Goal: Obtain resource: Obtain resource

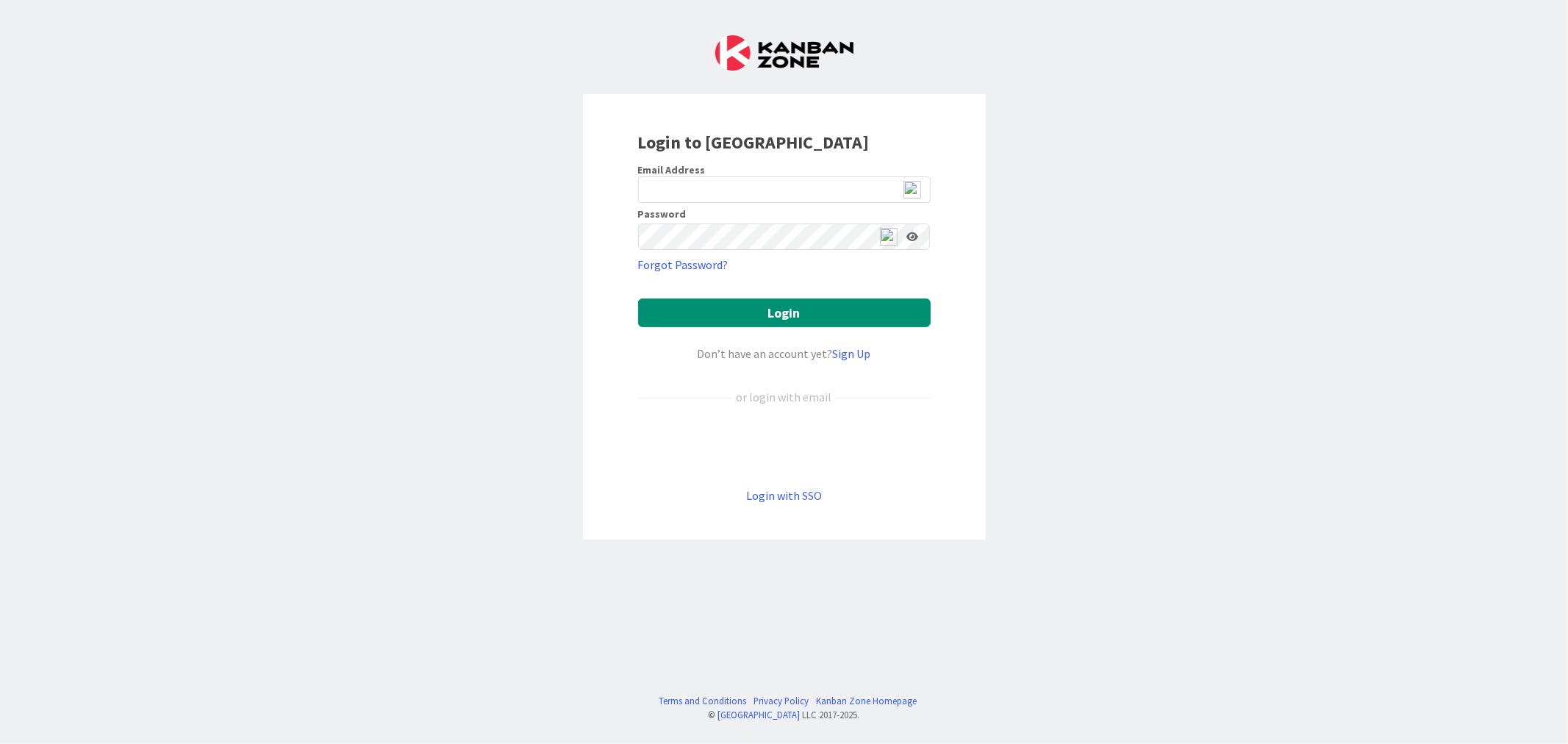
click at [915, 191] on img at bounding box center [912, 189] width 17 height 17
click at [913, 186] on img at bounding box center [912, 189] width 17 height 17
type input "[EMAIL_ADDRESS][DOMAIN_NAME]"
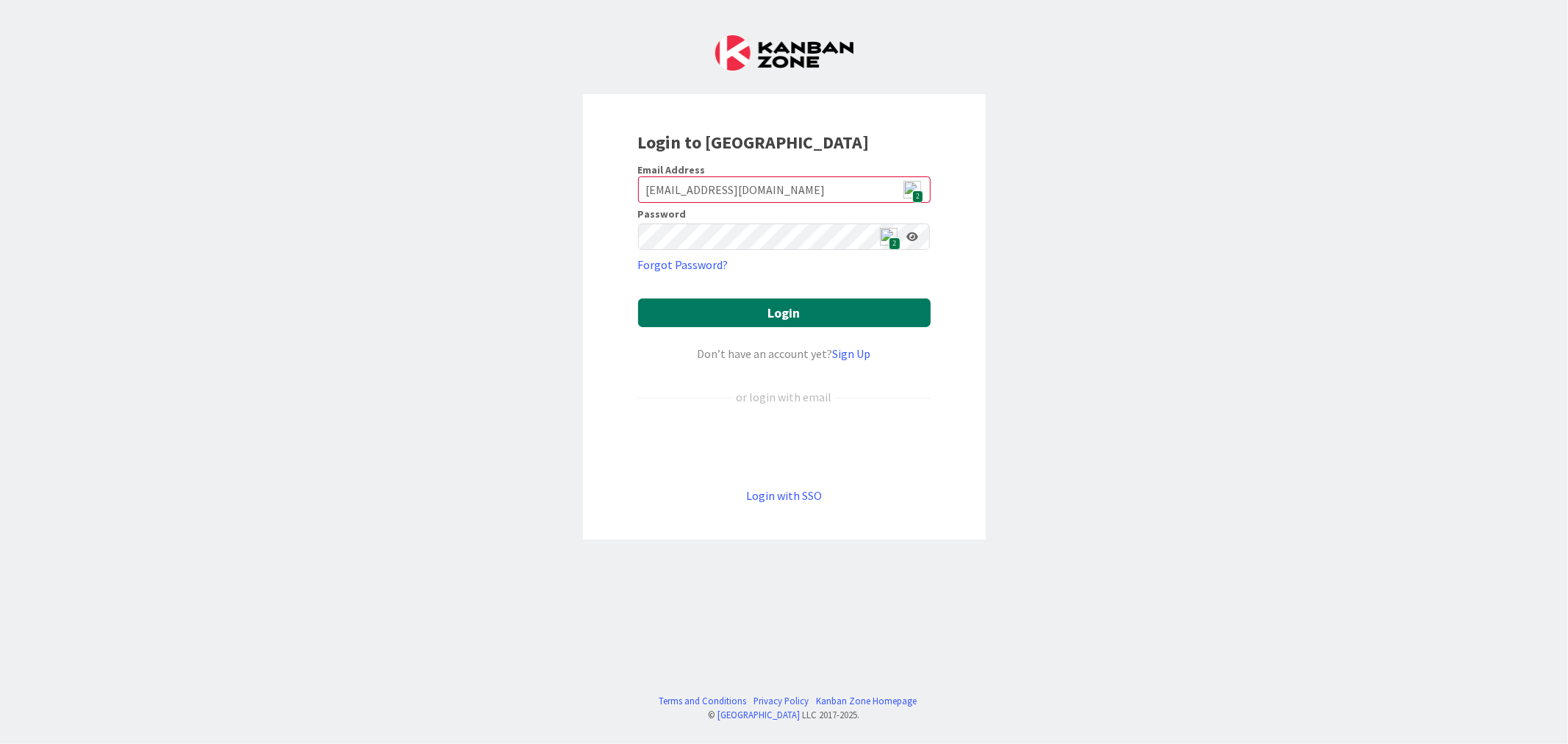
click at [826, 313] on button "Login" at bounding box center [784, 313] width 292 height 28
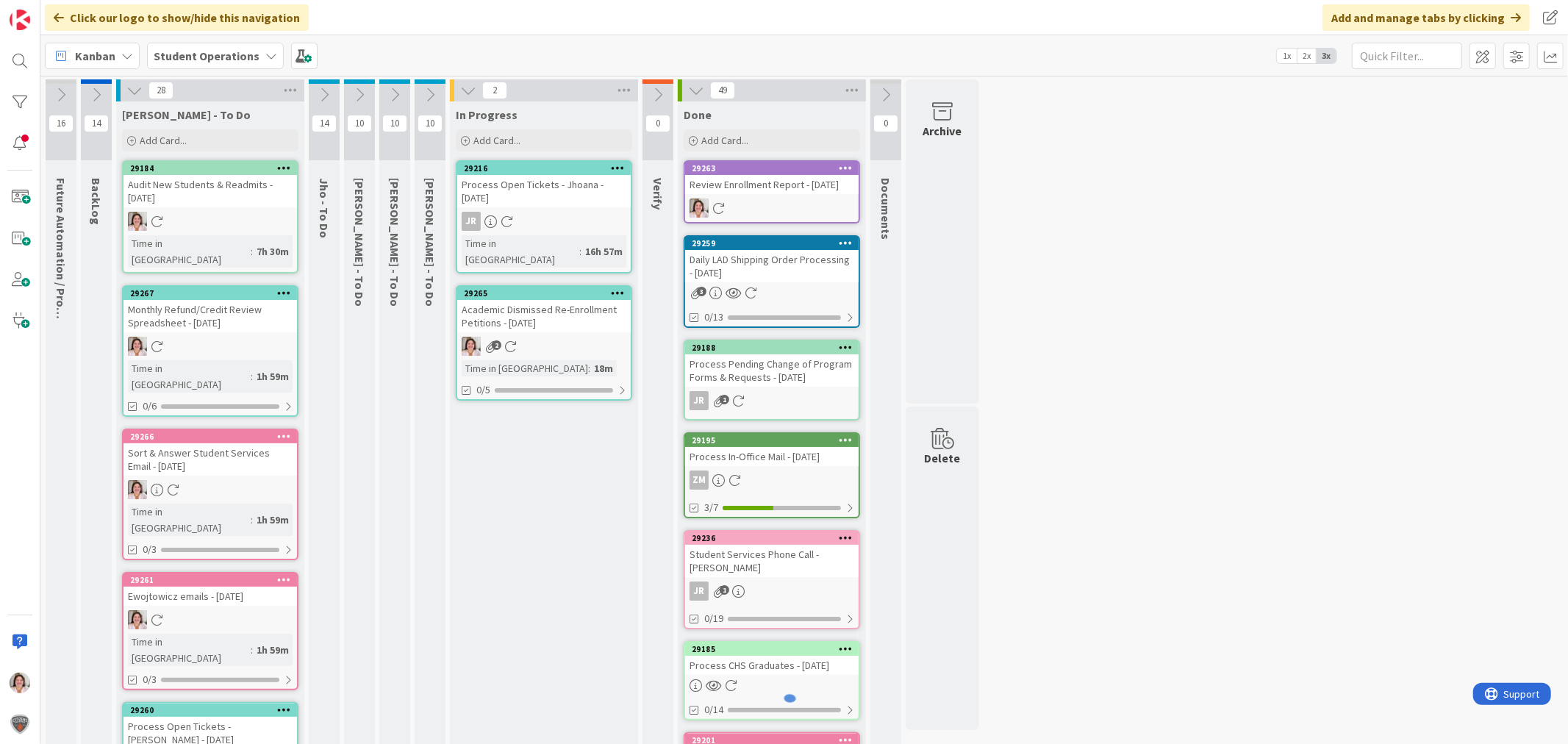
click at [542, 337] on div "2" at bounding box center [544, 346] width 174 height 19
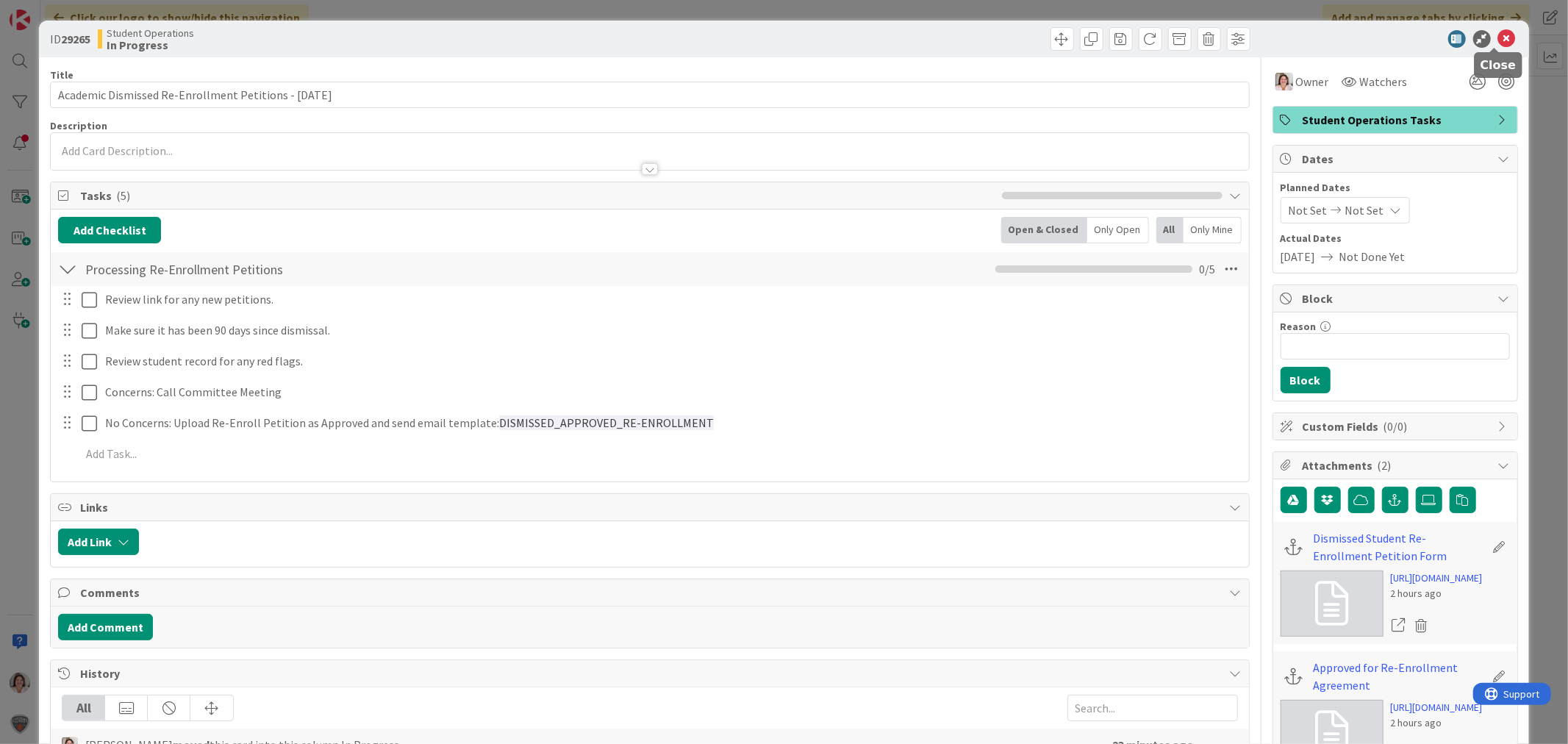
click at [1498, 45] on icon at bounding box center [1507, 38] width 17 height 17
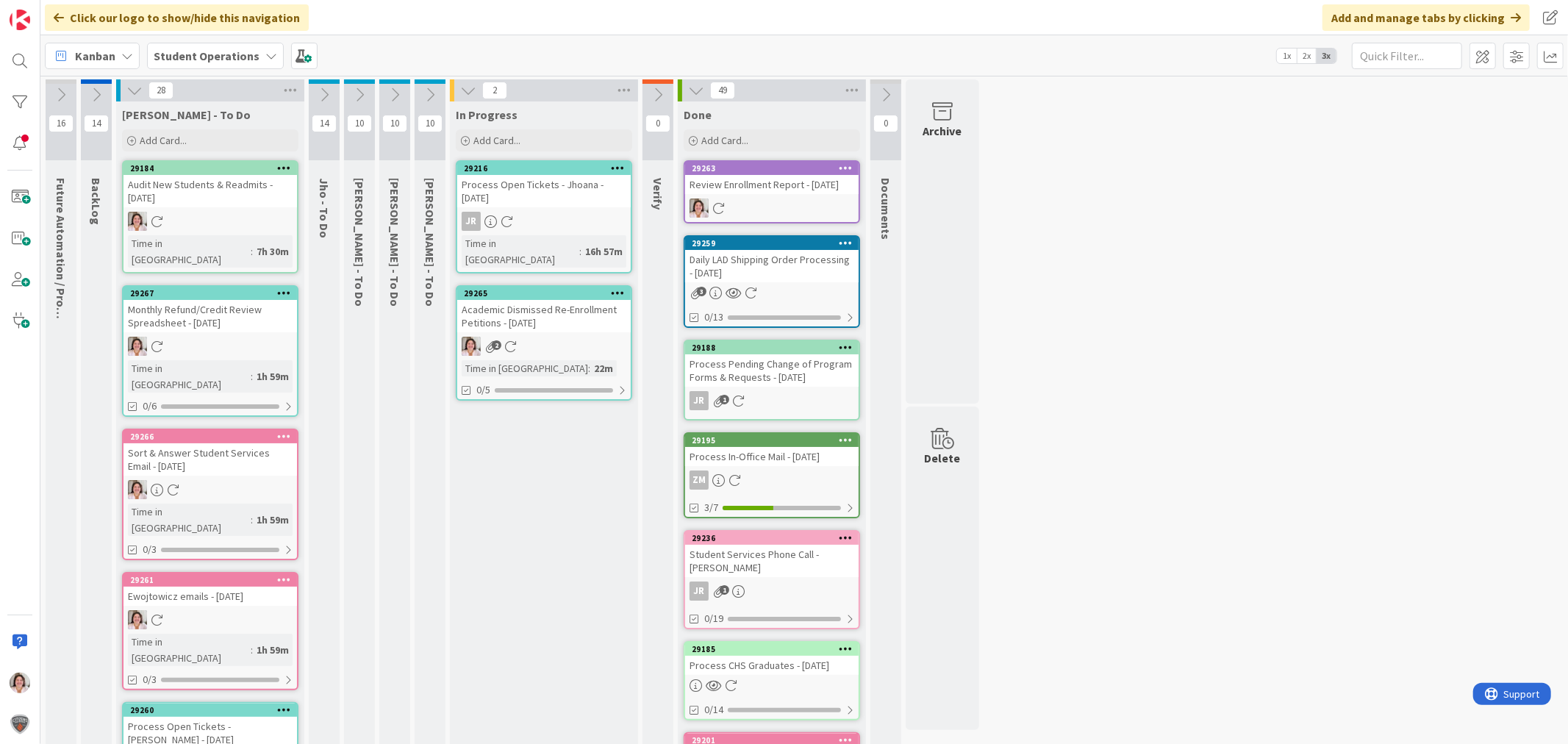
click at [574, 337] on div "2" at bounding box center [544, 346] width 174 height 19
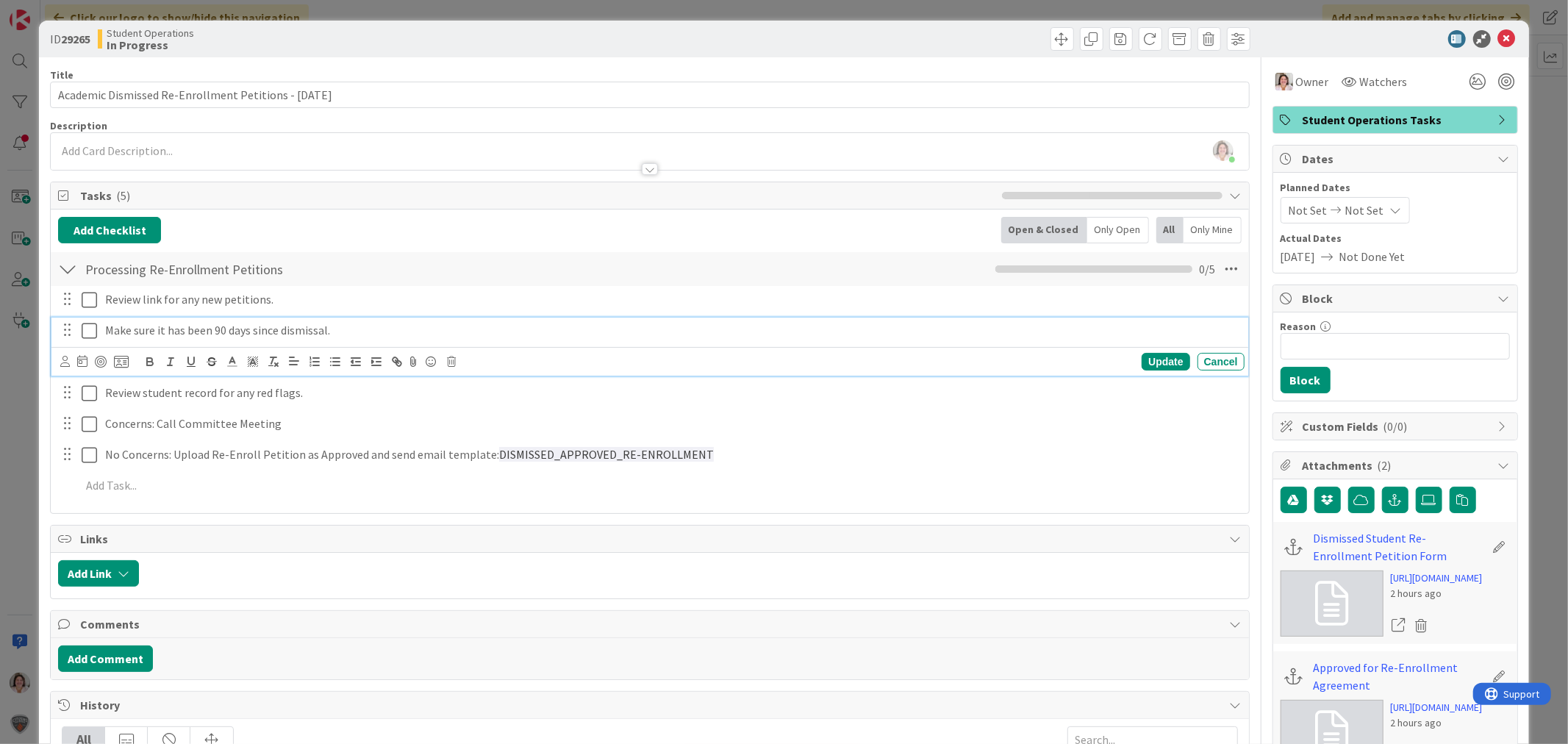
click at [1161, 321] on div "Make sure it has been 90 days since dismissal." at bounding box center [672, 330] width 1145 height 26
click at [1341, 543] on link "Dismissed Student Re-Enrollment Petition Form" at bounding box center [1399, 547] width 171 height 35
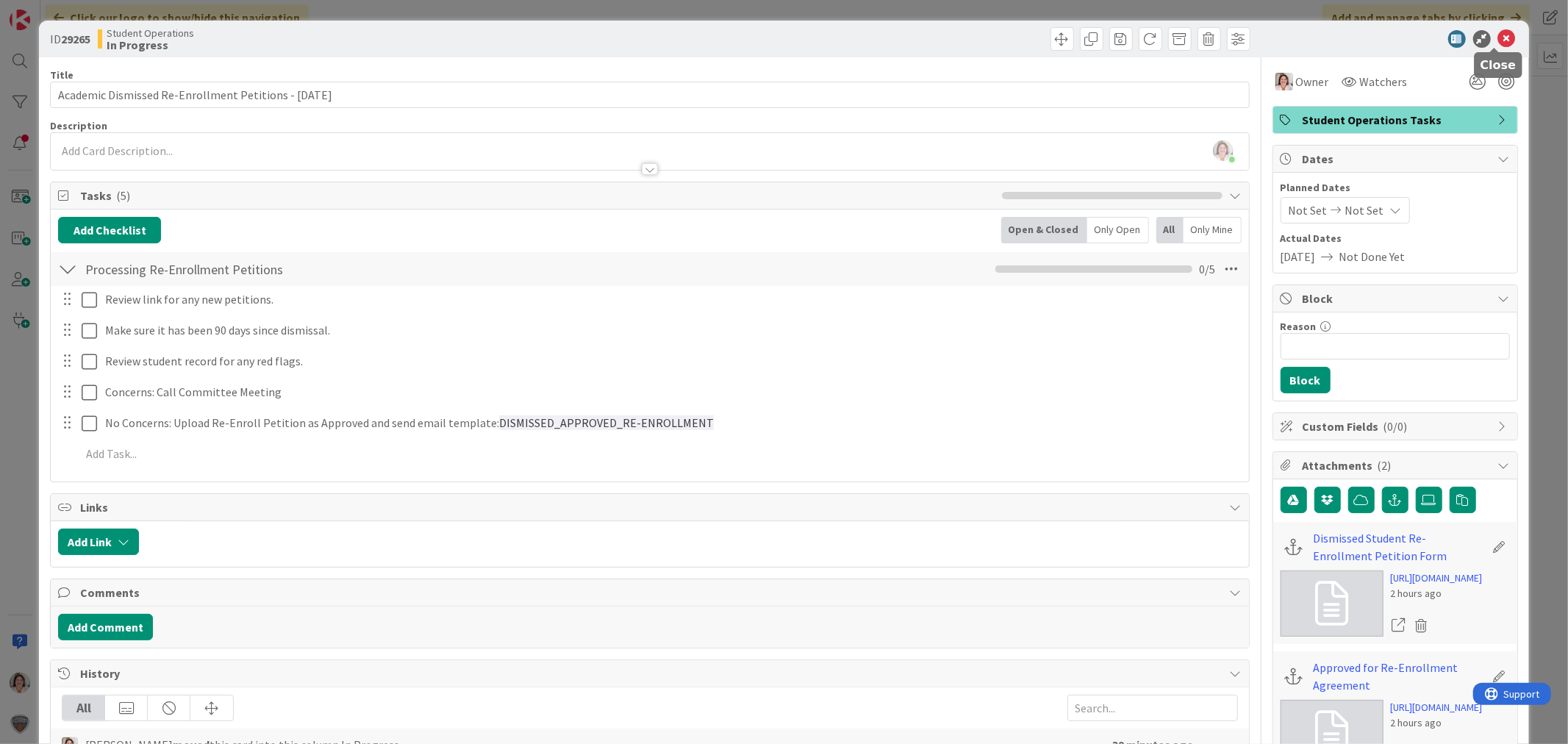
click at [1498, 38] on icon at bounding box center [1507, 38] width 17 height 17
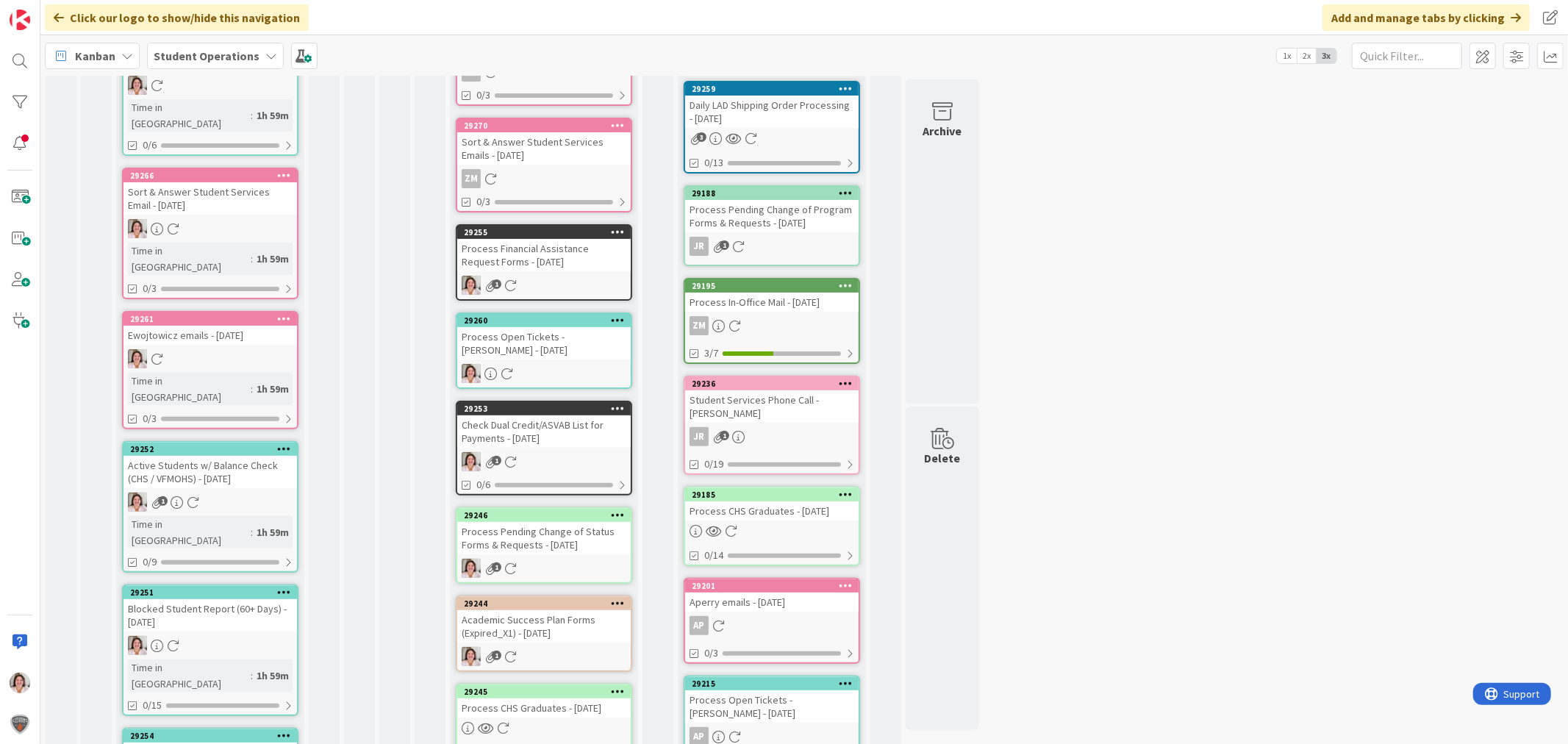
scroll to position [303, 0]
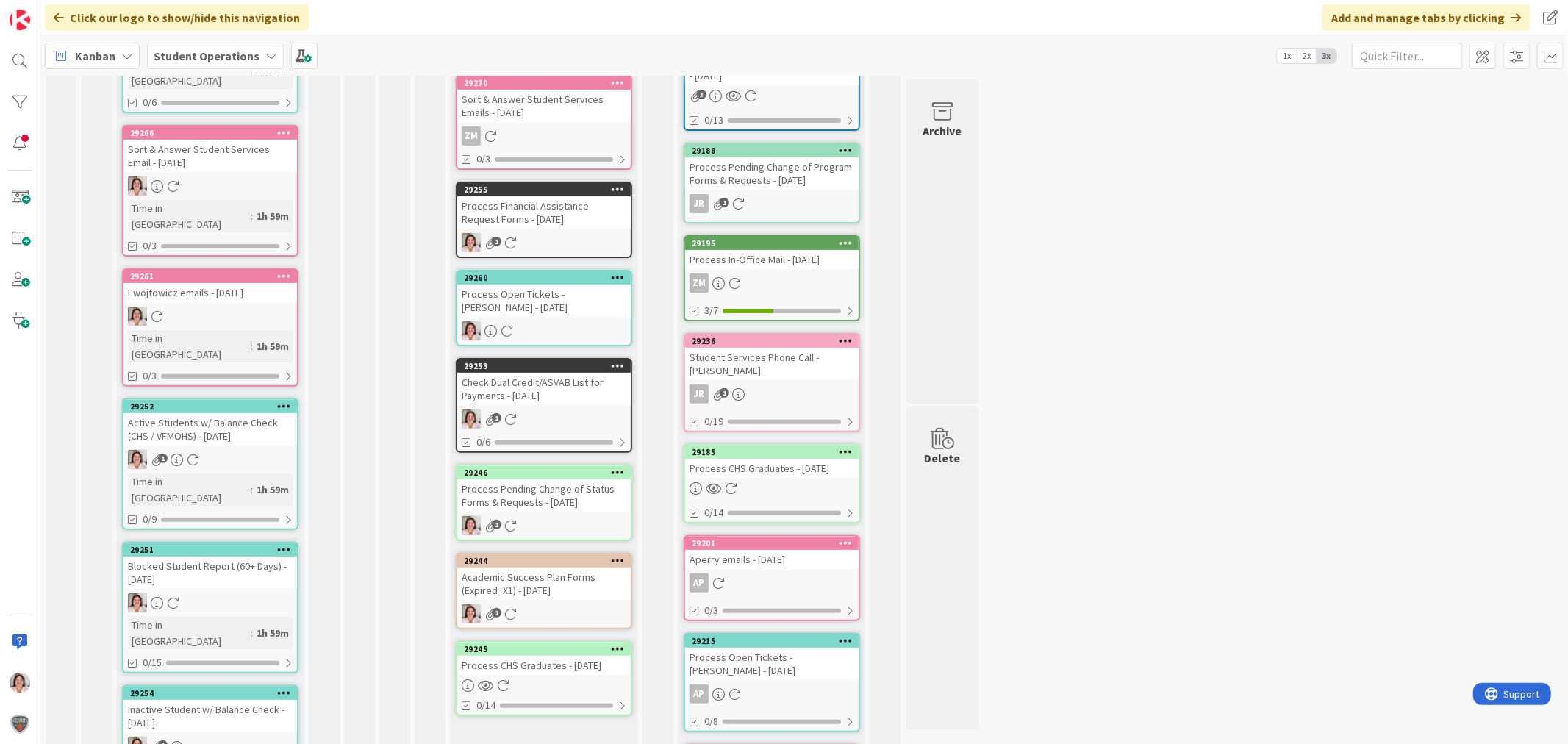
click at [549, 567] on div "Academic Success Plan Forms (Expired_X1) - [DATE]" at bounding box center [544, 583] width 174 height 32
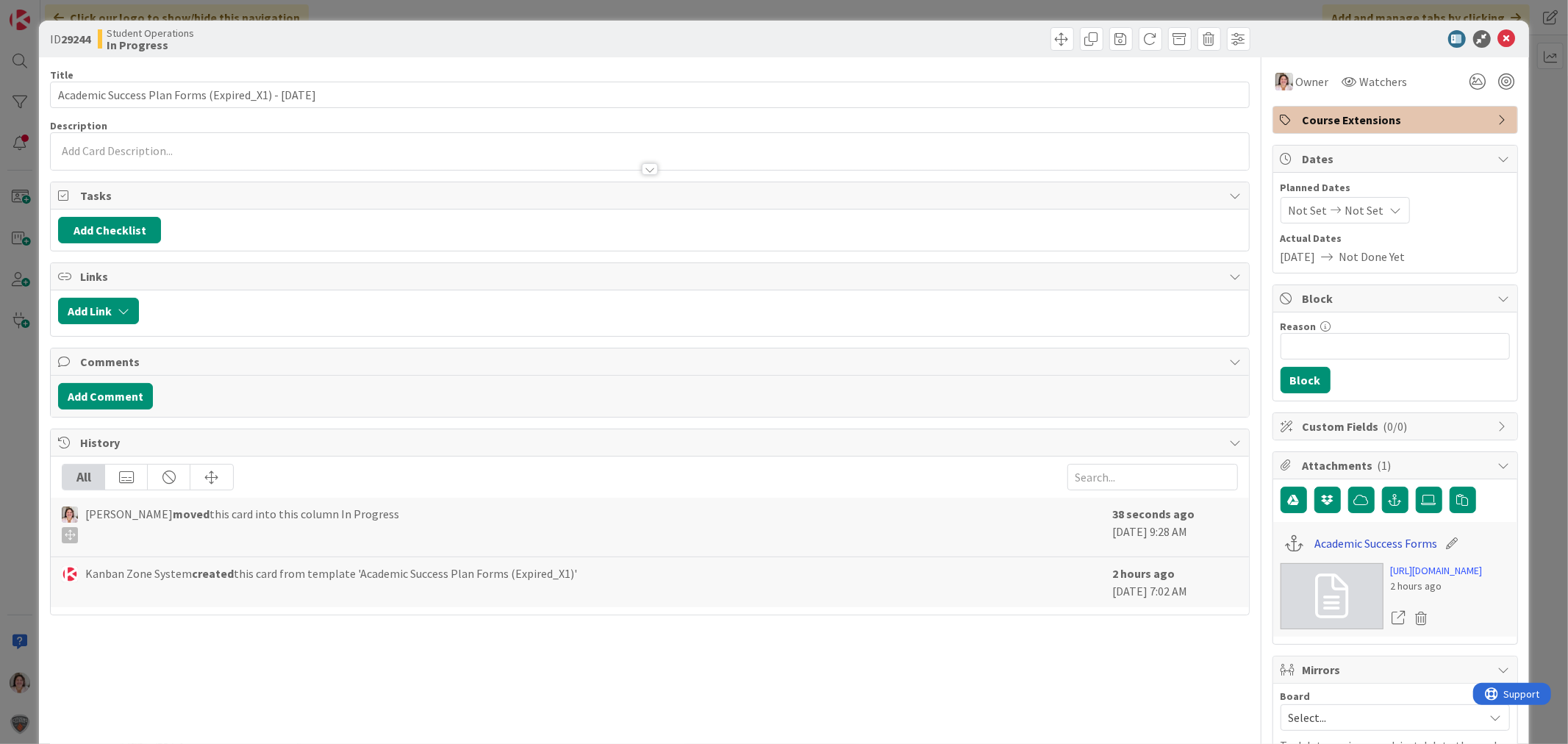
click at [1358, 544] on link "Academic Success Forms" at bounding box center [1376, 543] width 123 height 17
